Goal: Task Accomplishment & Management: Manage account settings

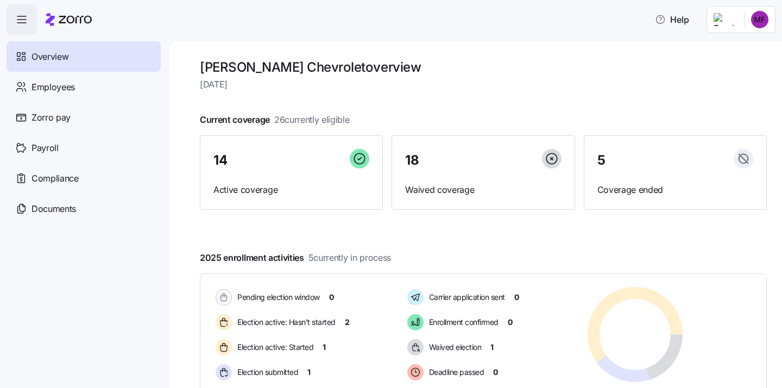
click at [740, 24] on html "Help Overview Employees Zorro pay Payroll Compliance Documents [PERSON_NAME] Ch…" at bounding box center [391, 190] width 782 height 381
click at [729, 54] on div "Personal view" at bounding box center [727, 49] width 64 height 12
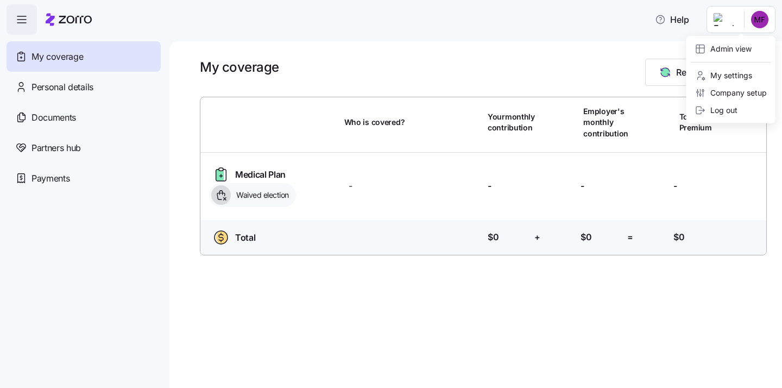
click at [732, 14] on html "Help My coverage Personal details Documents Partners hub Payments My coverage R…" at bounding box center [391, 190] width 782 height 381
click at [729, 53] on div "Admin view" at bounding box center [723, 49] width 56 height 12
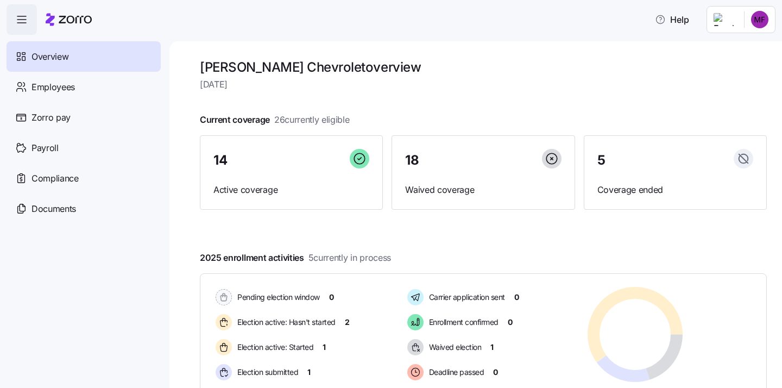
click at [750, 28] on html "Help Overview Employees Zorro pay Payroll Compliance Documents [PERSON_NAME] Ch…" at bounding box center [391, 190] width 782 height 381
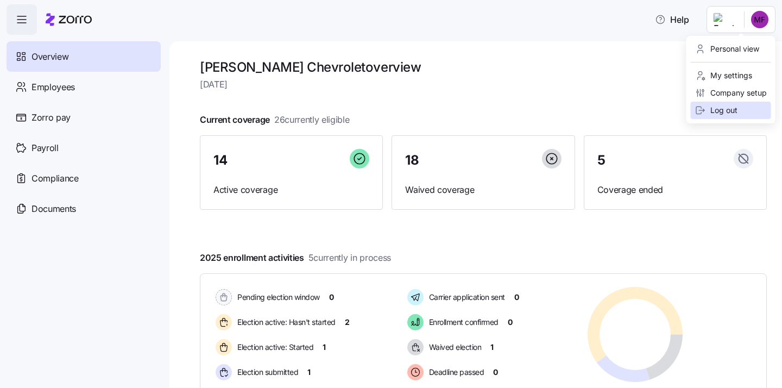
click at [739, 115] on div "Log out" at bounding box center [731, 110] width 80 height 17
